Goal: Browse casually

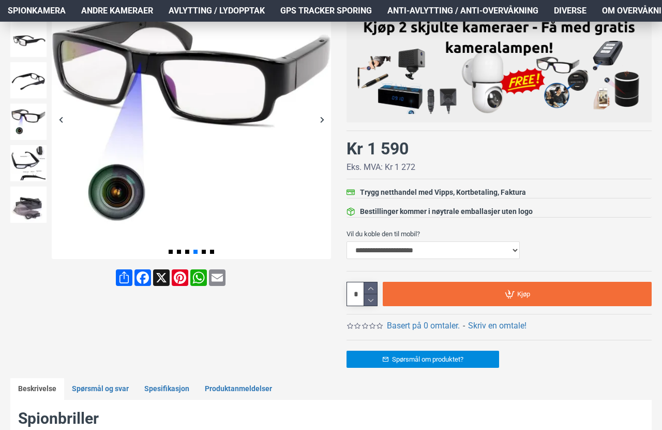
click at [22, 203] on img at bounding box center [28, 204] width 36 height 36
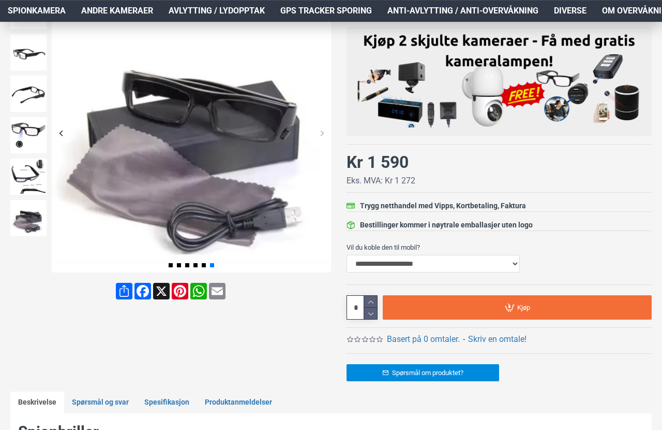
click at [26, 159] on img at bounding box center [28, 176] width 36 height 36
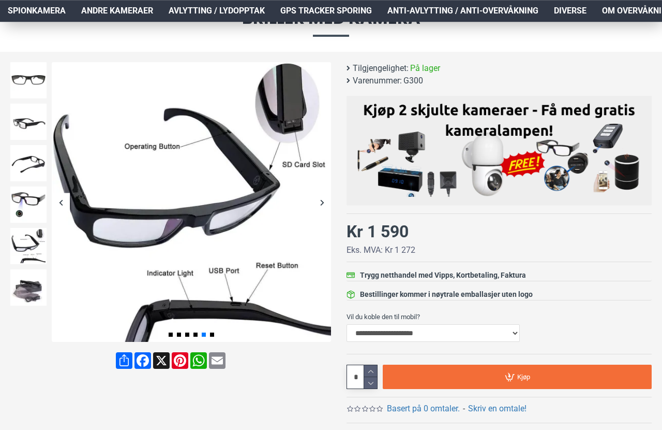
scroll to position [113, 0]
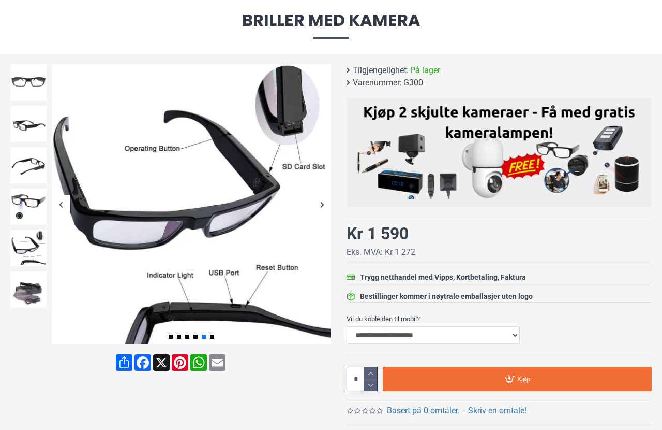
click at [18, 210] on img at bounding box center [28, 206] width 36 height 36
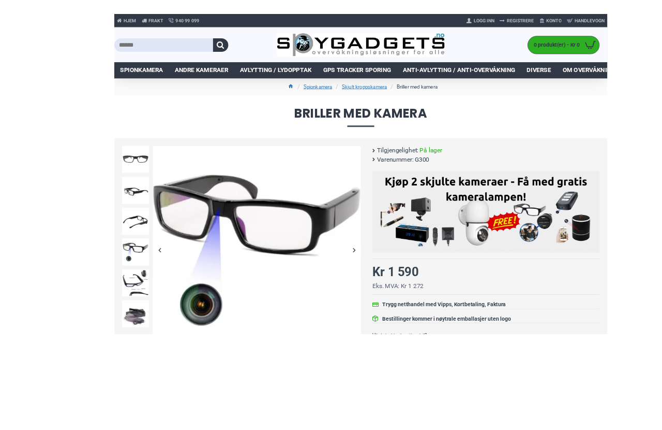
scroll to position [45, 0]
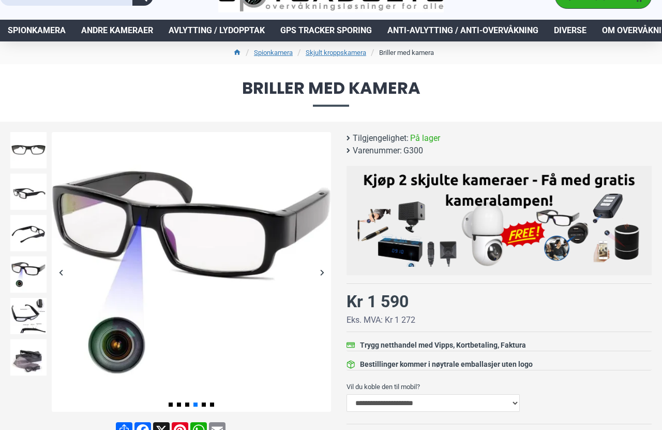
click at [23, 277] on img at bounding box center [28, 274] width 36 height 36
click at [23, 231] on img at bounding box center [28, 233] width 36 height 36
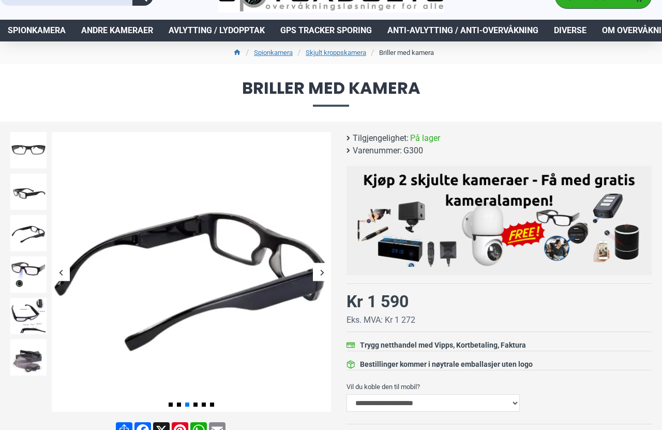
click at [10, 182] on img at bounding box center [28, 191] width 36 height 36
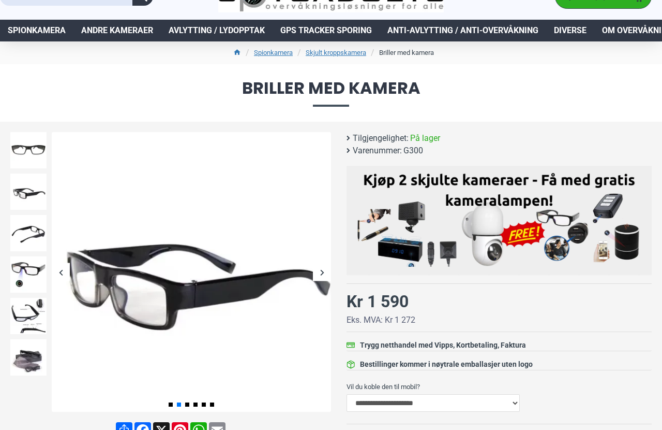
click at [23, 151] on img at bounding box center [28, 150] width 36 height 36
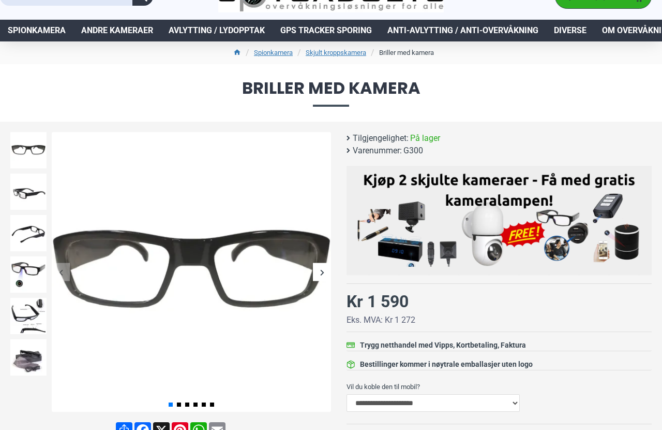
click at [26, 348] on img at bounding box center [28, 357] width 36 height 36
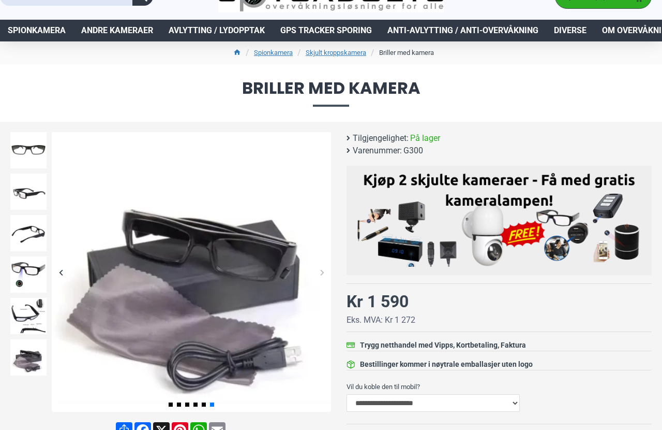
click at [35, 298] on img at bounding box center [28, 316] width 36 height 36
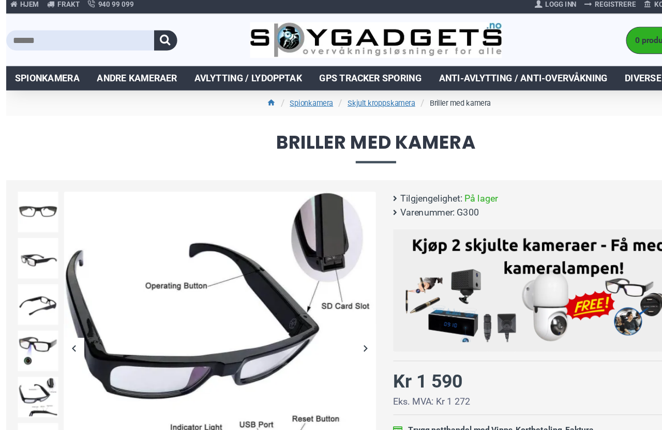
scroll to position [0, 0]
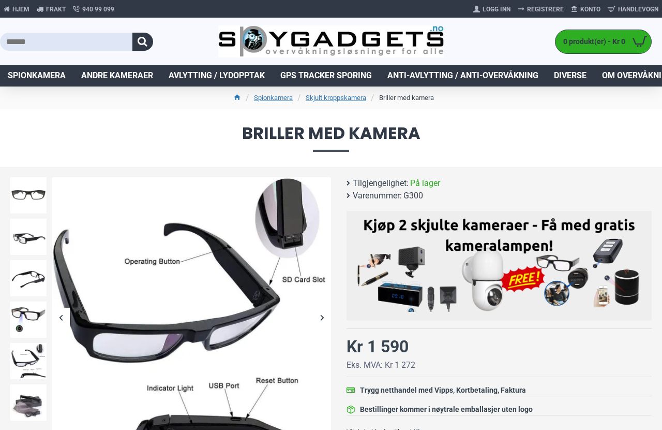
click at [18, 268] on img at bounding box center [28, 278] width 36 height 36
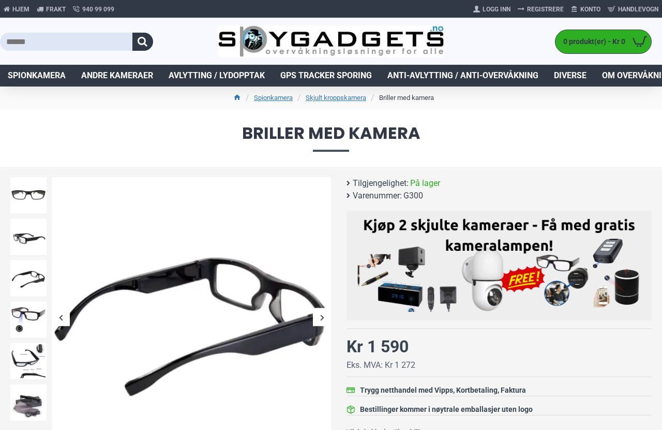
click at [18, 323] on img at bounding box center [28, 319] width 36 height 36
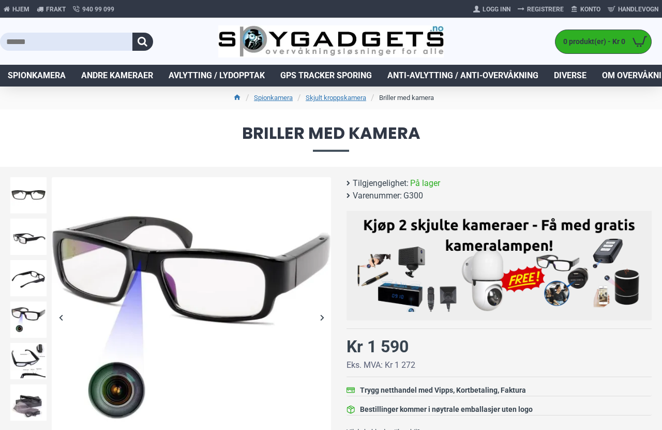
click at [8, 360] on div at bounding box center [28, 360] width 41 height 41
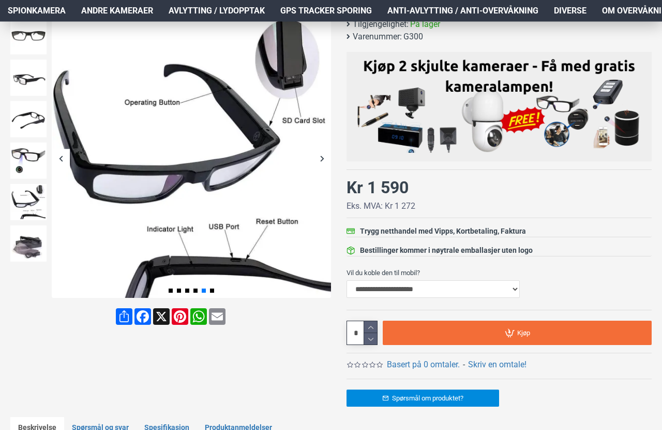
scroll to position [159, 0]
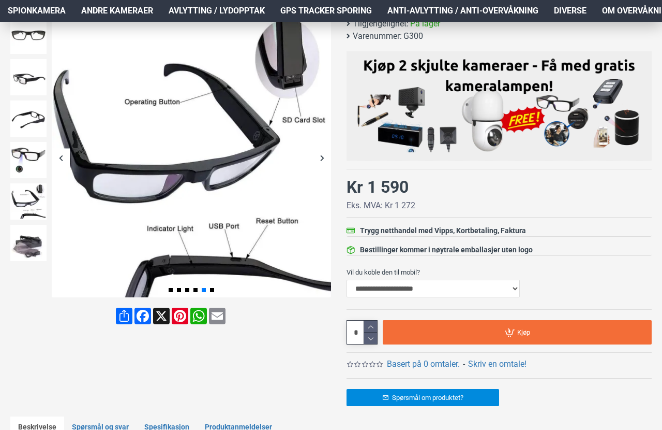
click at [29, 252] on img at bounding box center [28, 243] width 36 height 36
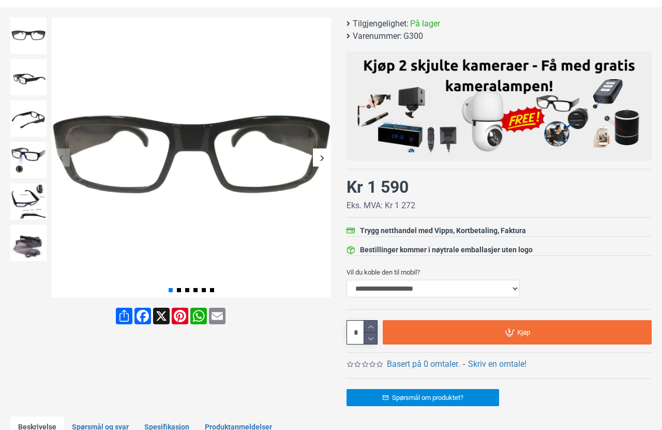
scroll to position [0, 0]
